Goal: Information Seeking & Learning: Find specific fact

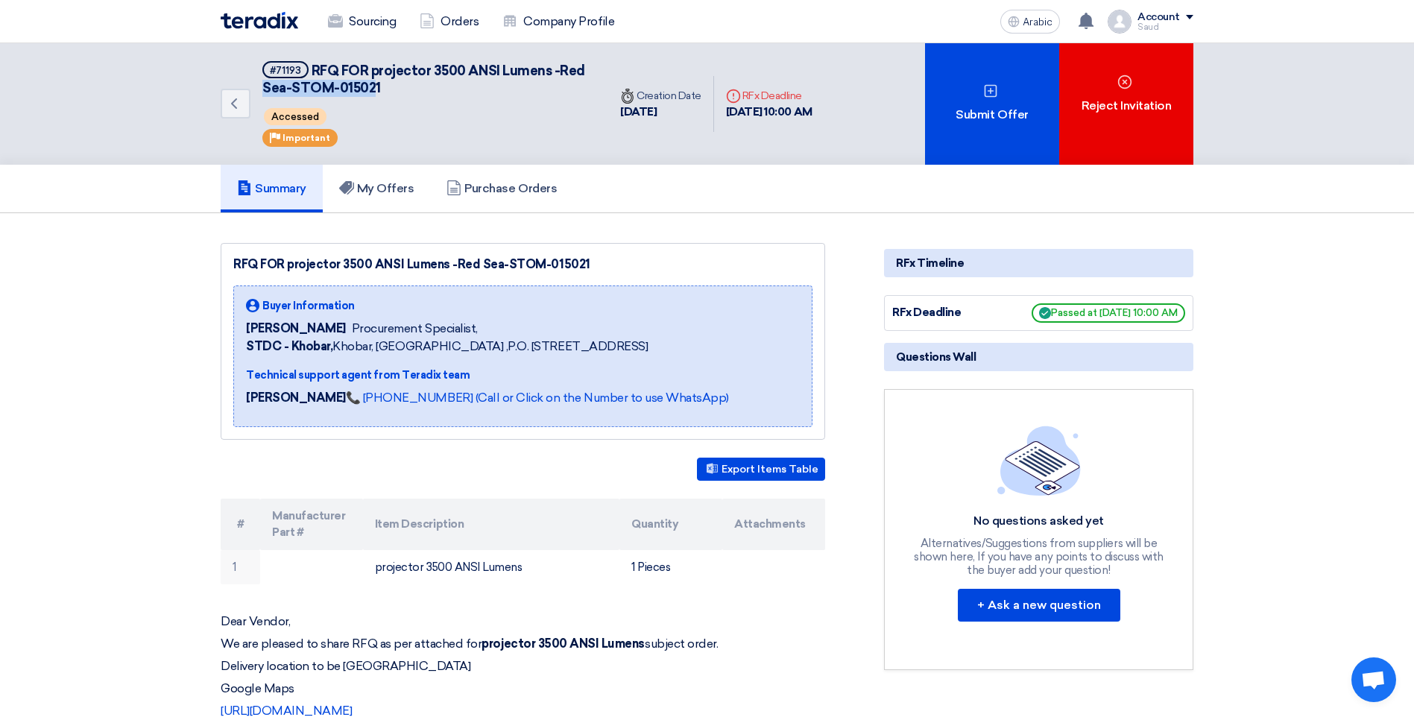
drag, startPoint x: 265, startPoint y: 89, endPoint x: 375, endPoint y: 90, distance: 110.3
click at [375, 90] on span "RFQ FOR projector 3500 ANSI Lumens -Red Sea-STOM-015021" at bounding box center [423, 80] width 323 height 34
drag, startPoint x: 375, startPoint y: 90, endPoint x: 564, endPoint y: 92, distance: 189.3
click at [601, 115] on div "Back #71193 RFQ FOR projector 3500 ANSI Lumens -Red Sea-STOM-015021 Accessed Pr…" at bounding box center [415, 103] width 388 height 121
click at [564, 69] on span "RFQ FOR projector 3500 ANSI Lumens -Red Sea-STOM-015021" at bounding box center [423, 80] width 323 height 34
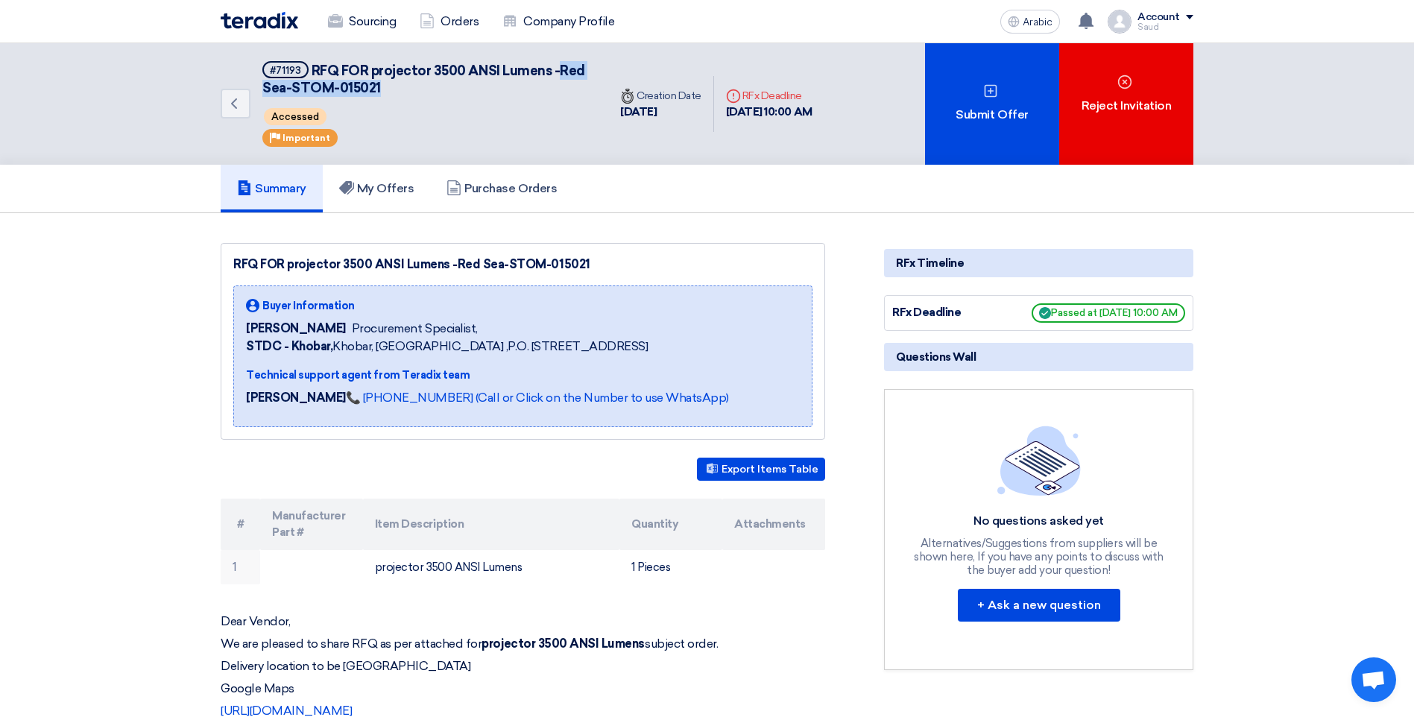
drag, startPoint x: 559, startPoint y: 69, endPoint x: 589, endPoint y: 82, distance: 33.4
click at [589, 82] on h5 "#71193 RFQ FOR projector 3500 ANSI Lumens -Red Sea-STOM-015021" at bounding box center [426, 79] width 328 height 37
copy span "Red Sea-STOM-015021"
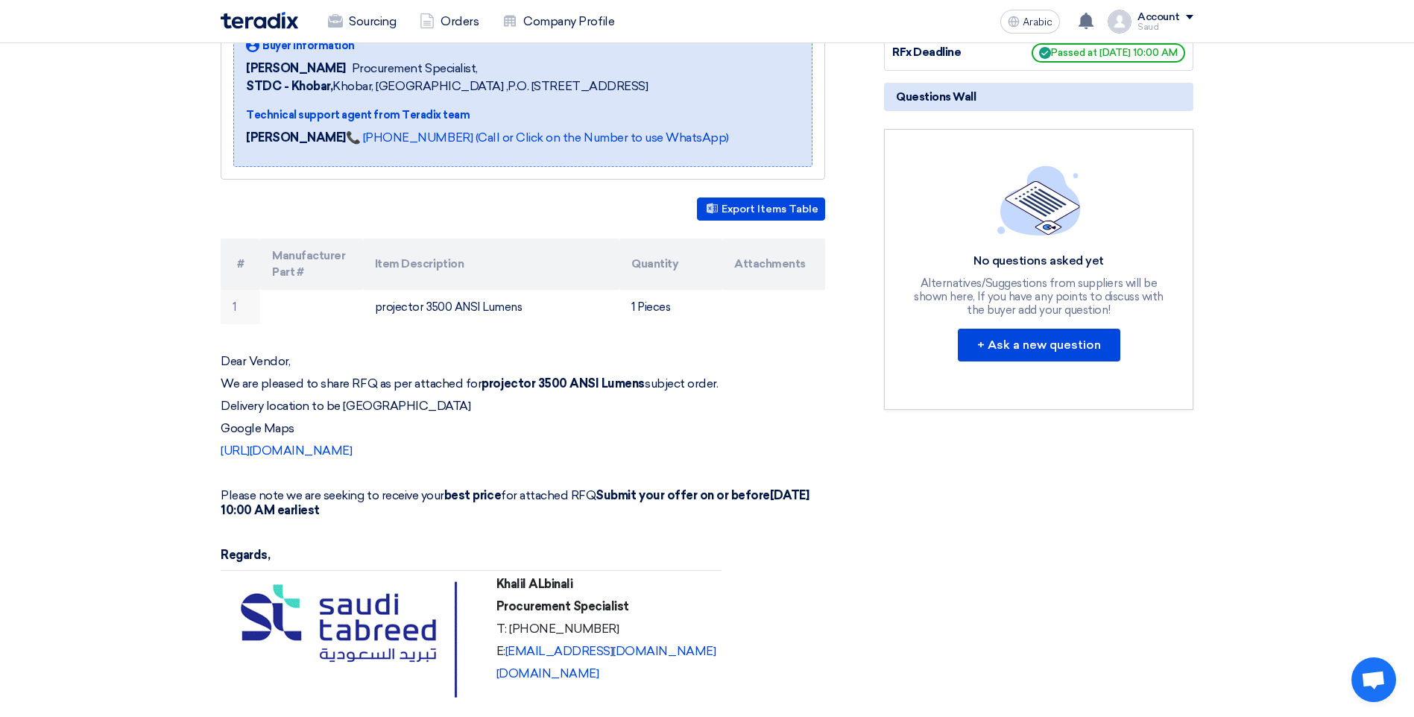
scroll to position [224, 0]
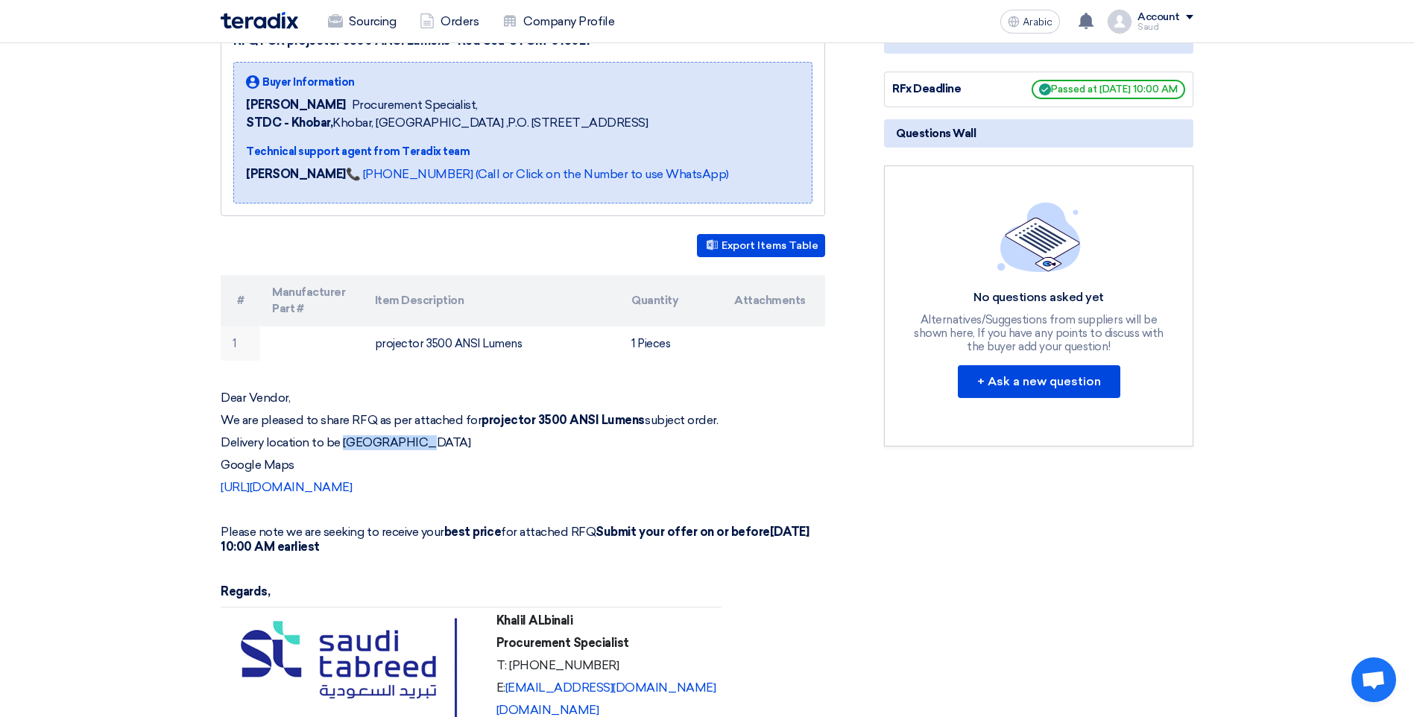
drag, startPoint x: 341, startPoint y: 440, endPoint x: 414, endPoint y: 449, distance: 72.8
click at [414, 449] on p "Delivery location to be [GEOGRAPHIC_DATA]" at bounding box center [523, 442] width 604 height 15
drag, startPoint x: 414, startPoint y: 449, endPoint x: 374, endPoint y: 465, distance: 42.8
click at [374, 465] on p "Google Maps" at bounding box center [523, 465] width 604 height 15
drag, startPoint x: 344, startPoint y: 443, endPoint x: 435, endPoint y: 439, distance: 91.0
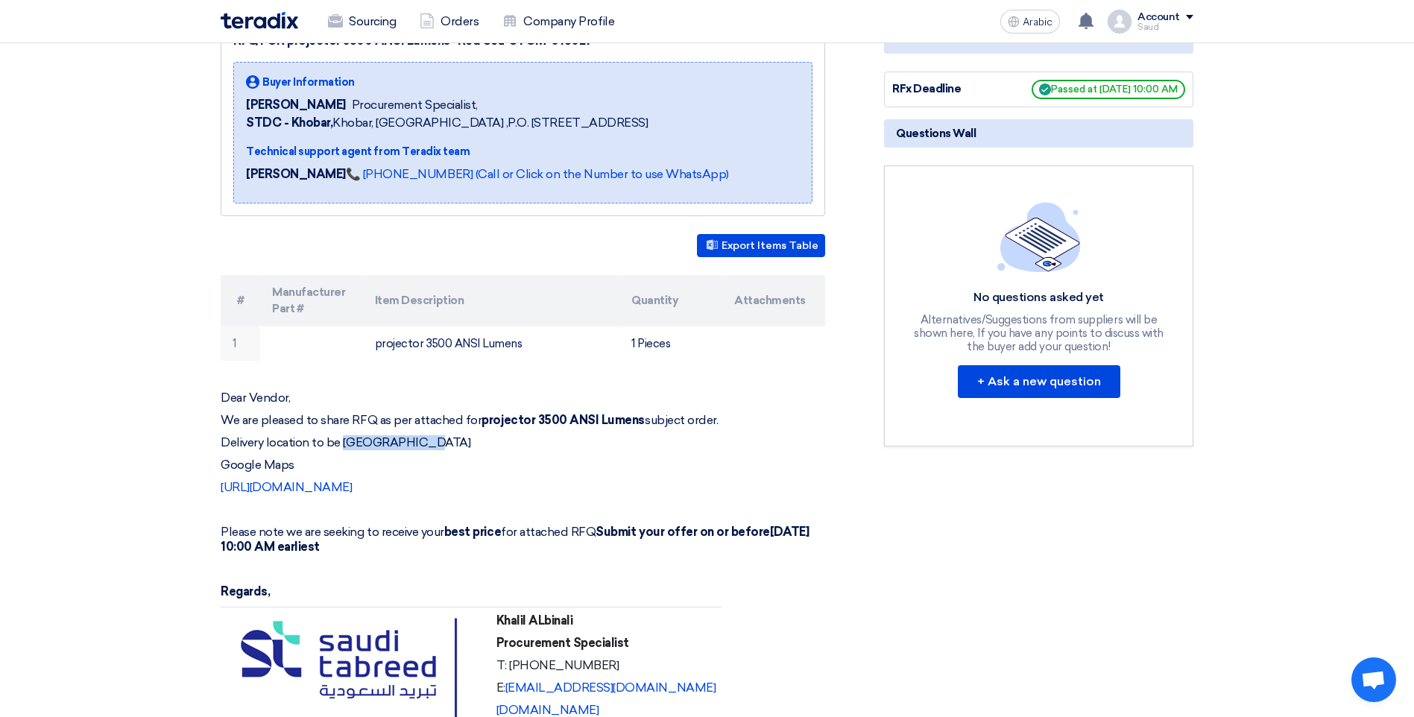
click at [435, 439] on p "Delivery location to be [GEOGRAPHIC_DATA]" at bounding box center [523, 442] width 604 height 15
drag, startPoint x: 435, startPoint y: 439, endPoint x: 390, endPoint y: 457, distance: 48.8
click at [390, 457] on div "Dear Vendor, We are pleased to share RFQ as per attached for projector 3500 ANS…" at bounding box center [523, 570] width 604 height 361
drag, startPoint x: 344, startPoint y: 439, endPoint x: 381, endPoint y: 439, distance: 36.5
click at [381, 439] on p "Delivery location to be [GEOGRAPHIC_DATA]" at bounding box center [523, 442] width 604 height 15
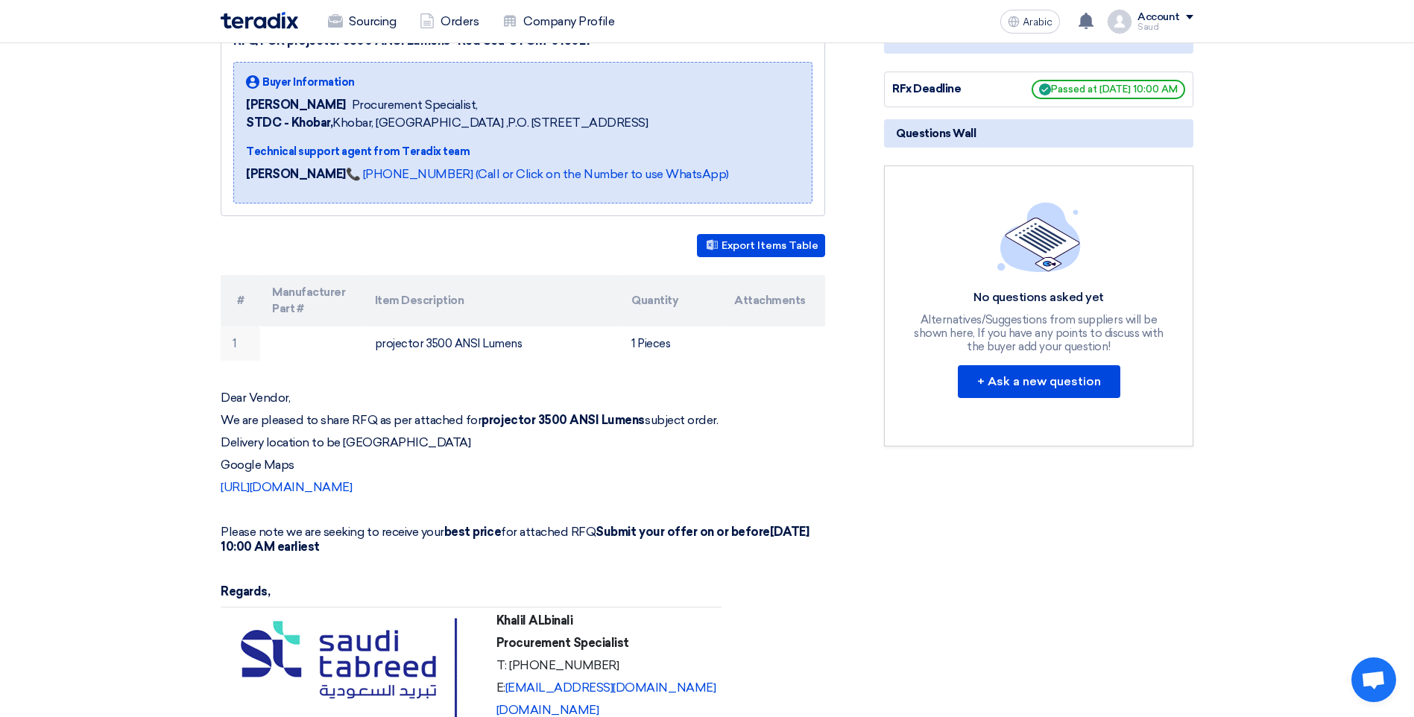
drag, startPoint x: 381, startPoint y: 439, endPoint x: 496, endPoint y: 452, distance: 115.5
click at [427, 468] on p "Google Maps" at bounding box center [523, 465] width 604 height 15
